Goal: Task Accomplishment & Management: Complete application form

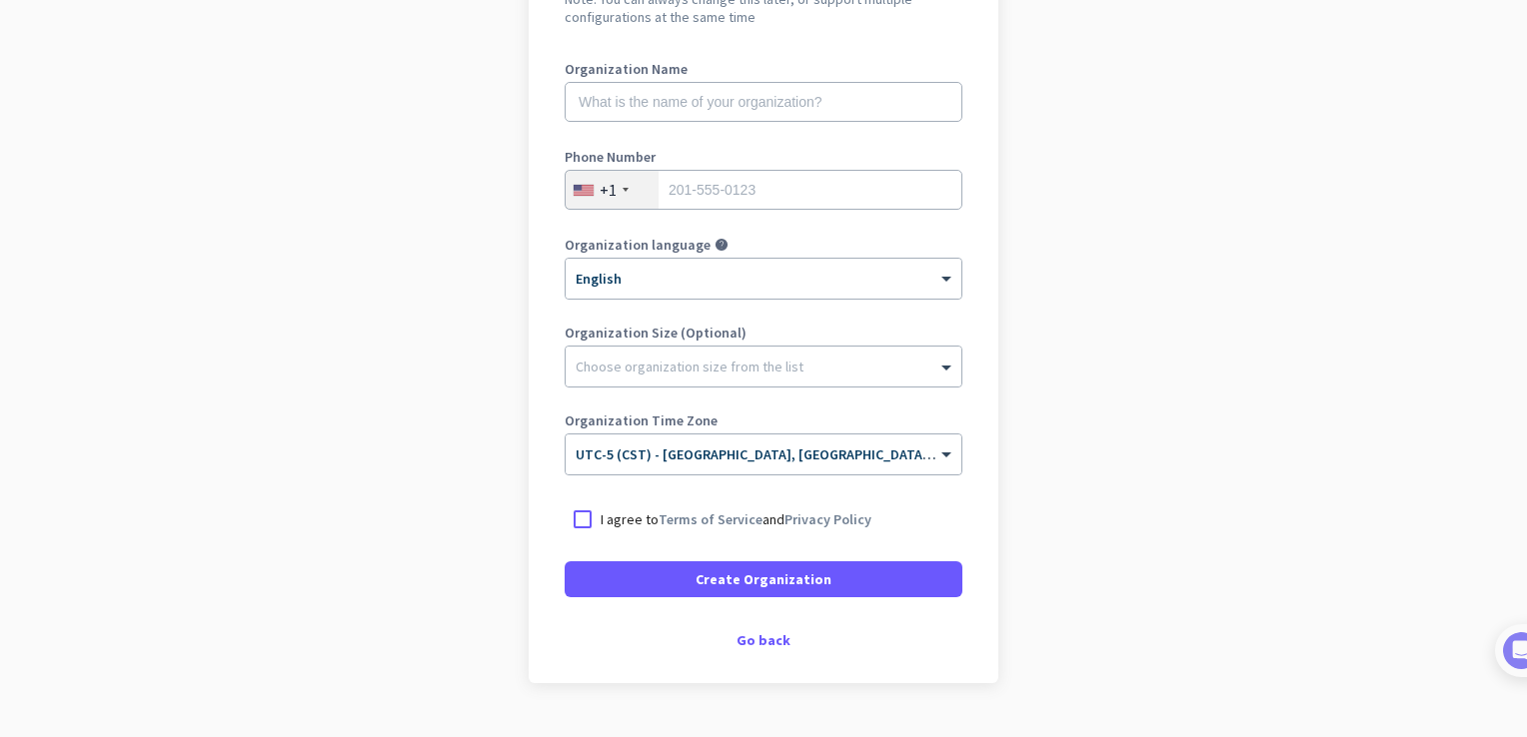
scroll to position [289, 0]
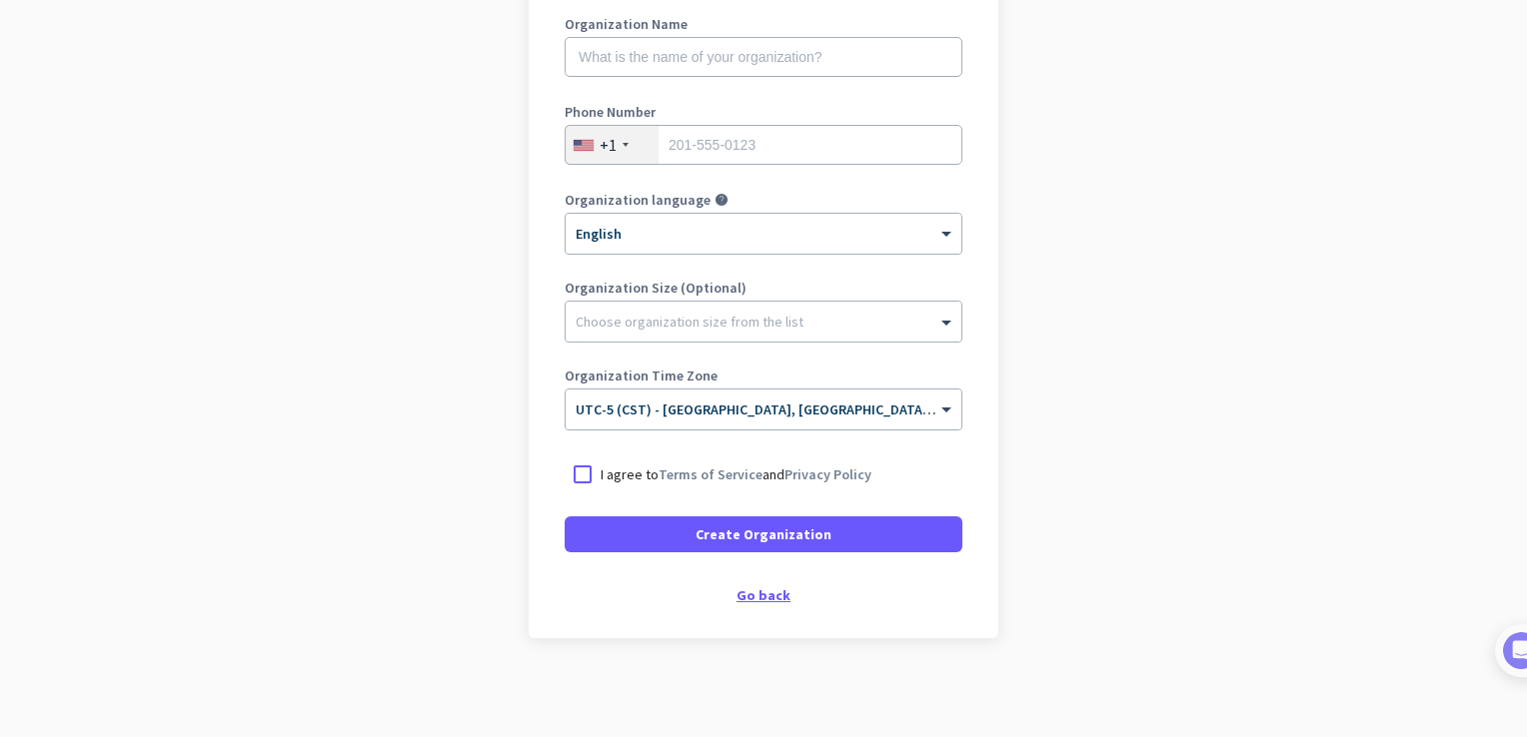
click at [771, 596] on div "Go back" at bounding box center [764, 596] width 398 height 14
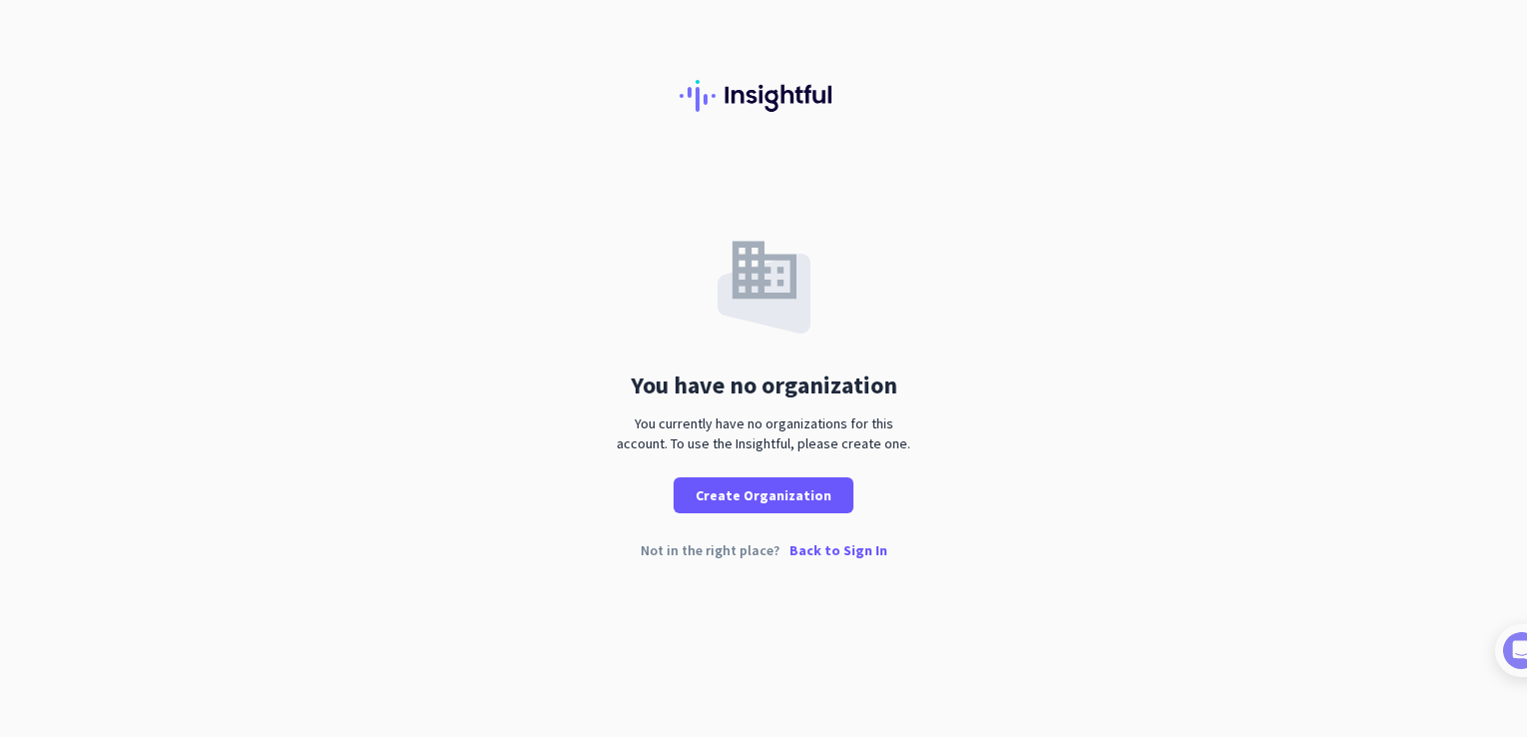
click at [821, 551] on p "Back to Sign In" at bounding box center [838, 551] width 98 height 14
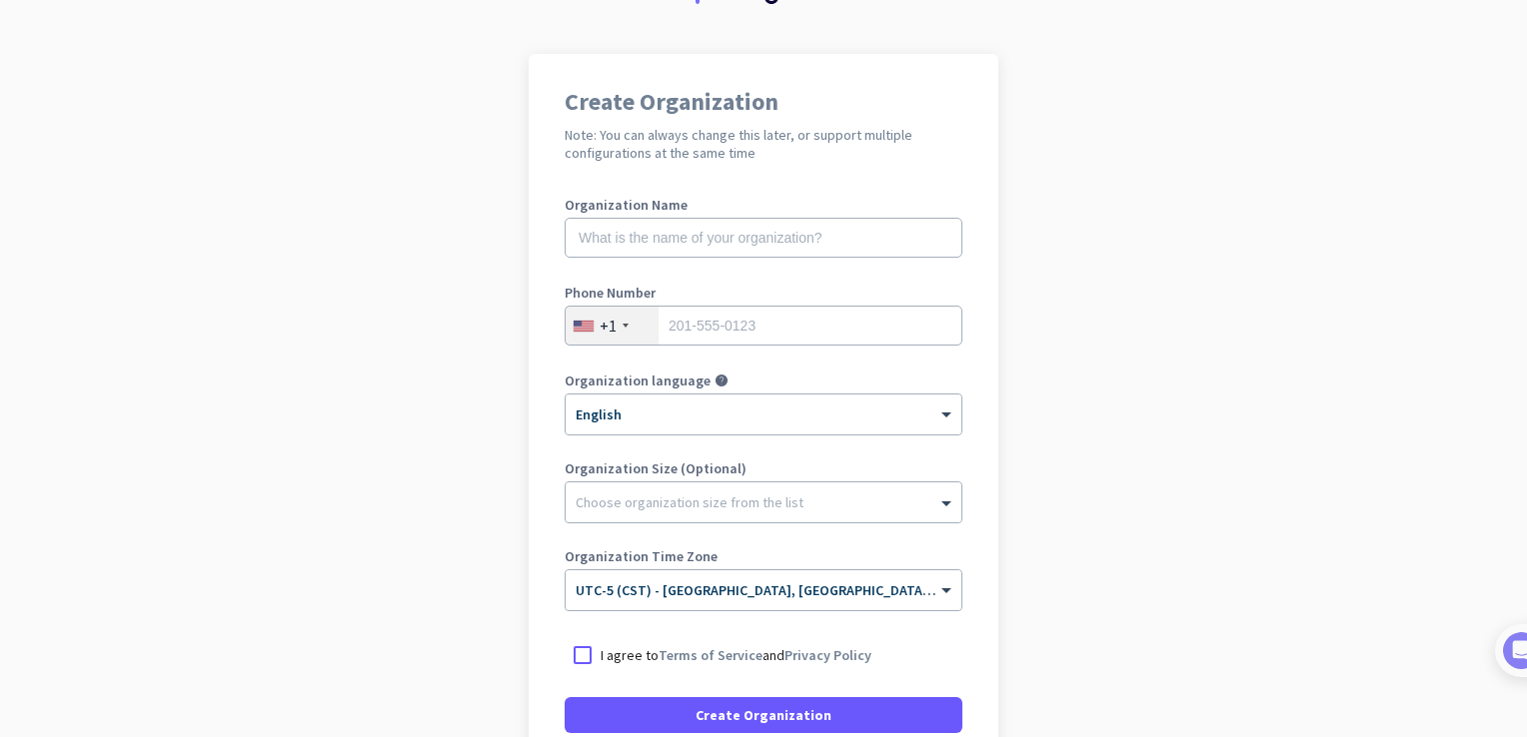
scroll to position [110, 0]
click at [1128, 406] on app-onboarding-organization "Create Organization Note: You can always change this later, or support multiple…" at bounding box center [763, 484] width 1527 height 865
